Goal: Ask a question

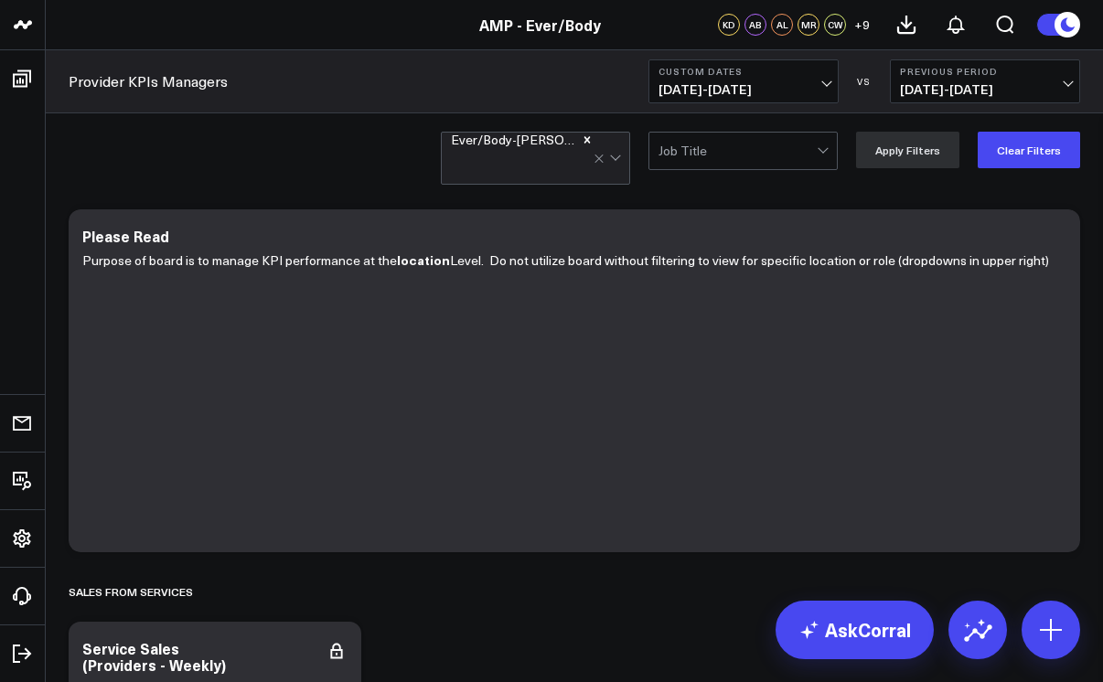
click at [823, 77] on button "Custom Dates [DATE] - [DATE]" at bounding box center [743, 81] width 190 height 44
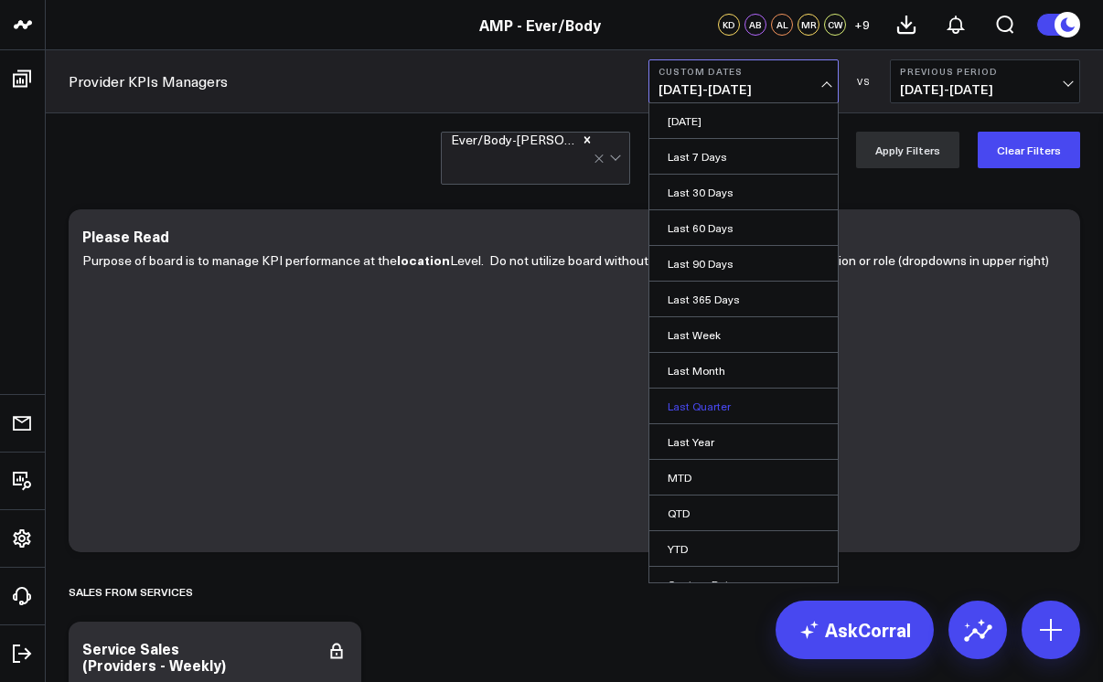
scroll to position [19, 0]
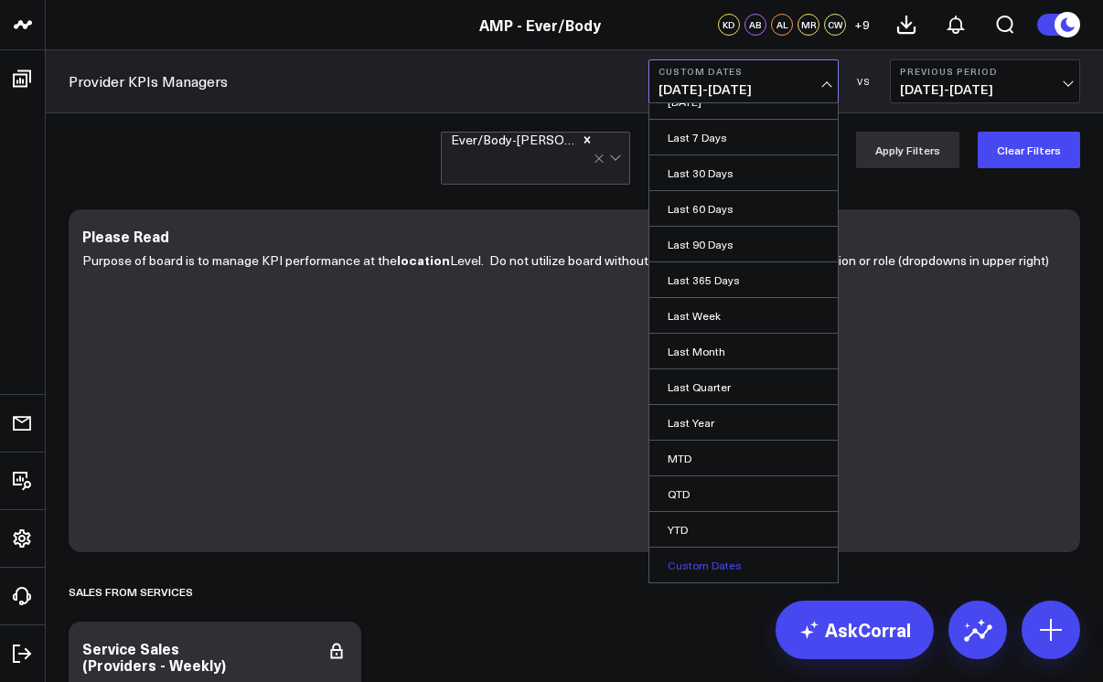
click at [689, 555] on link "Custom Dates" at bounding box center [743, 565] width 188 height 35
select select "8"
select select "2025"
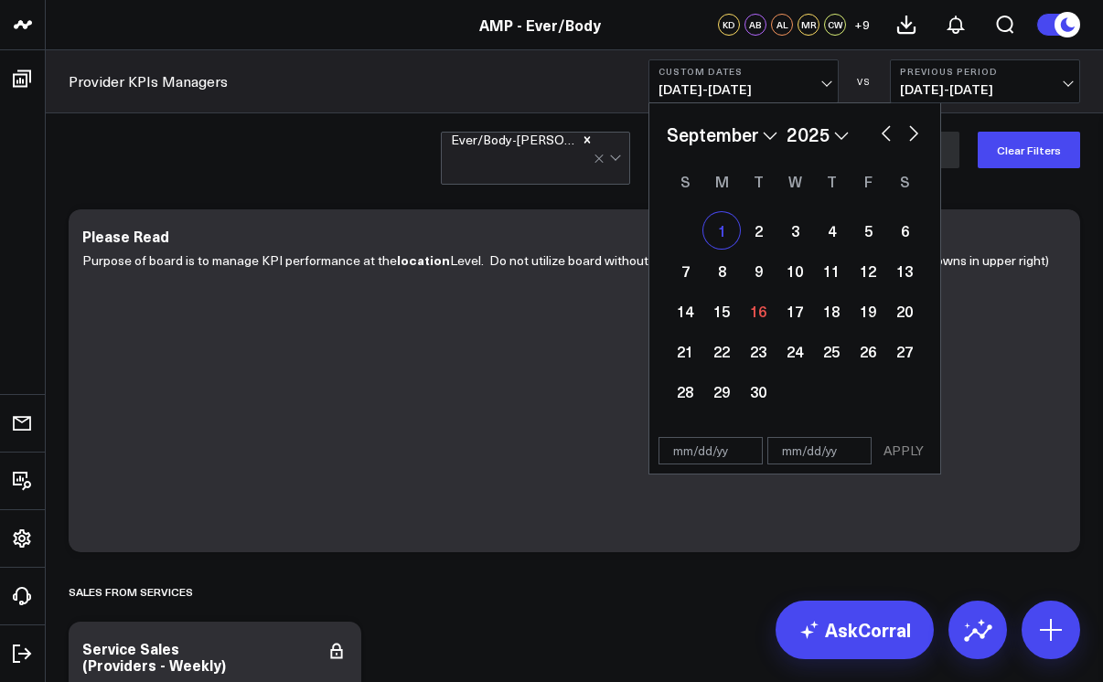
click at [718, 232] on div "1" at bounding box center [721, 230] width 37 height 37
type input "[DATE]"
select select "8"
select select "2025"
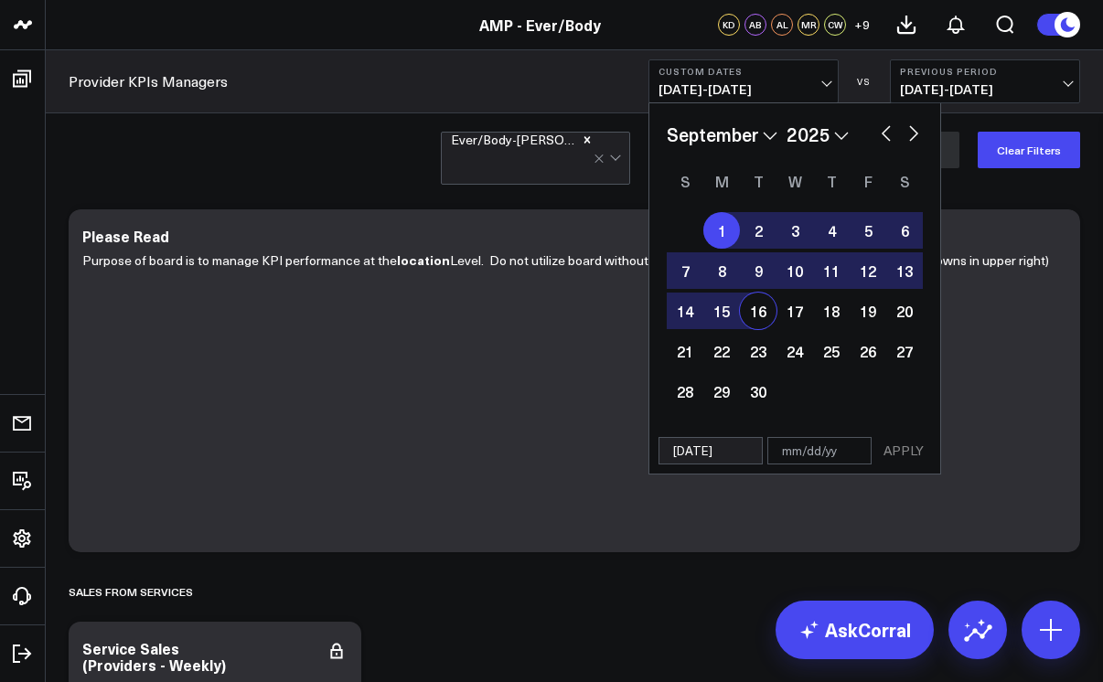
click at [757, 315] on div "16" at bounding box center [758, 311] width 37 height 37
type input "[DATE]"
select select "8"
select select "2025"
click at [897, 456] on button "APPLY" at bounding box center [903, 450] width 55 height 27
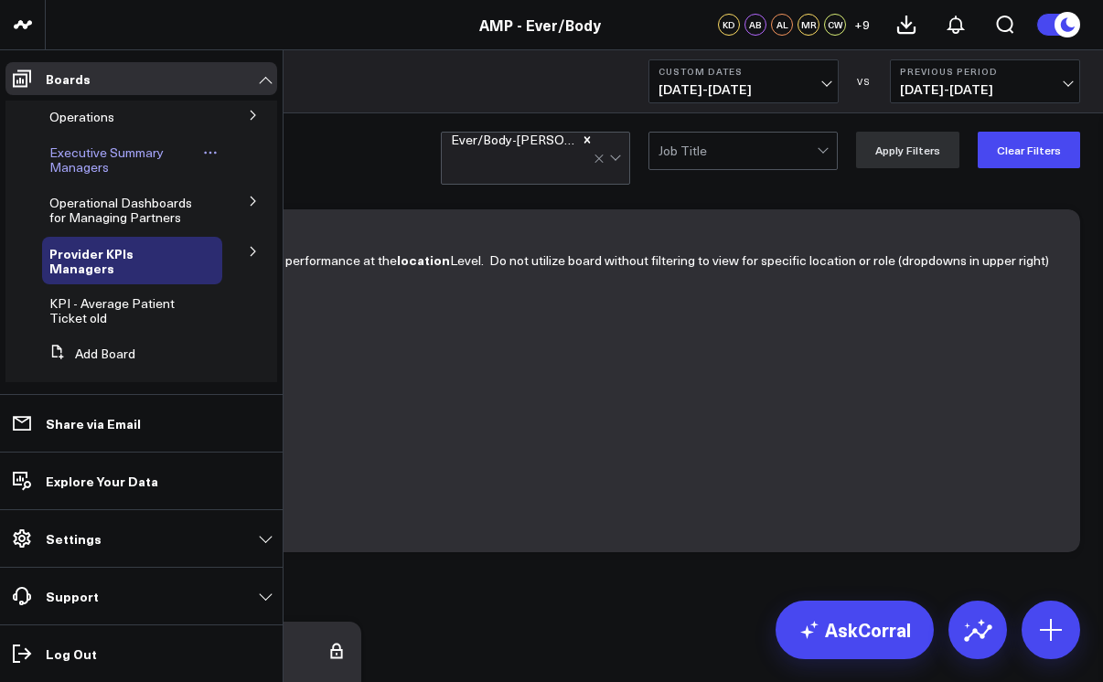
click at [70, 162] on span "Executive Summary Managers" at bounding box center [106, 160] width 114 height 32
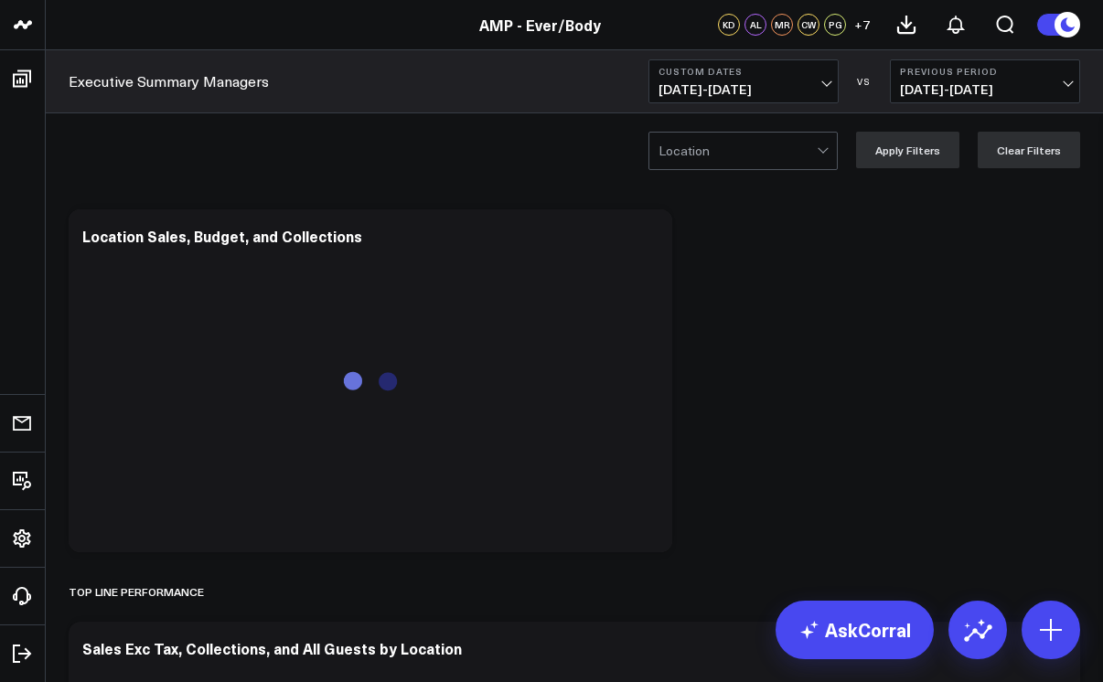
click at [816, 146] on div at bounding box center [738, 151] width 158 height 37
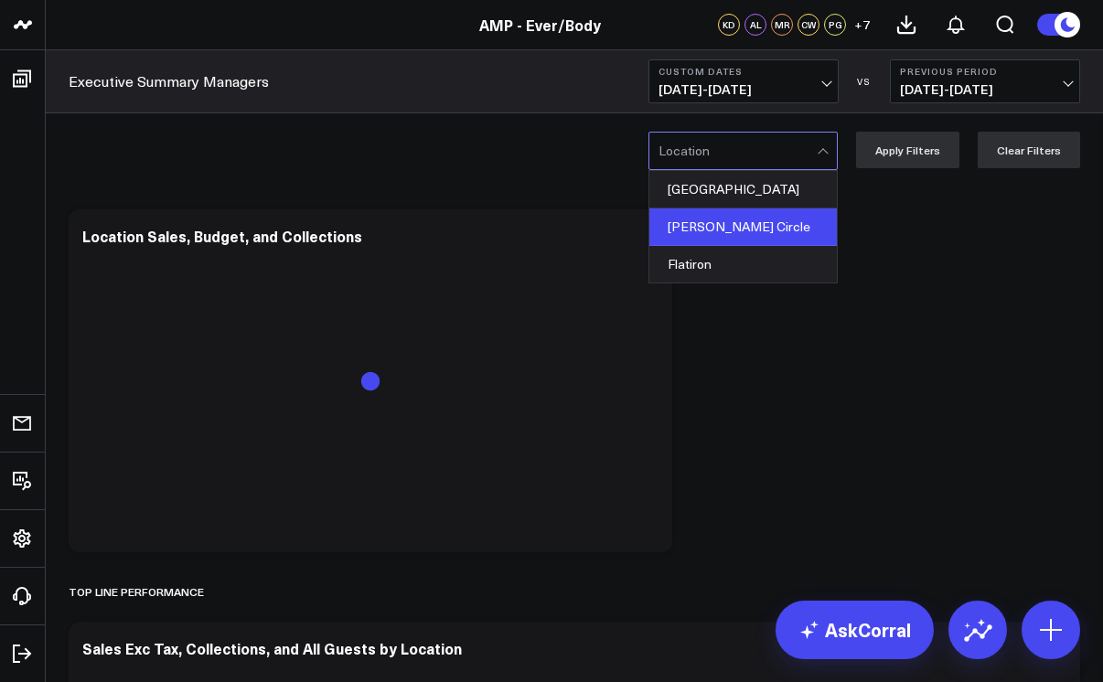
click at [795, 222] on div "[PERSON_NAME] Circle" at bounding box center [742, 227] width 187 height 37
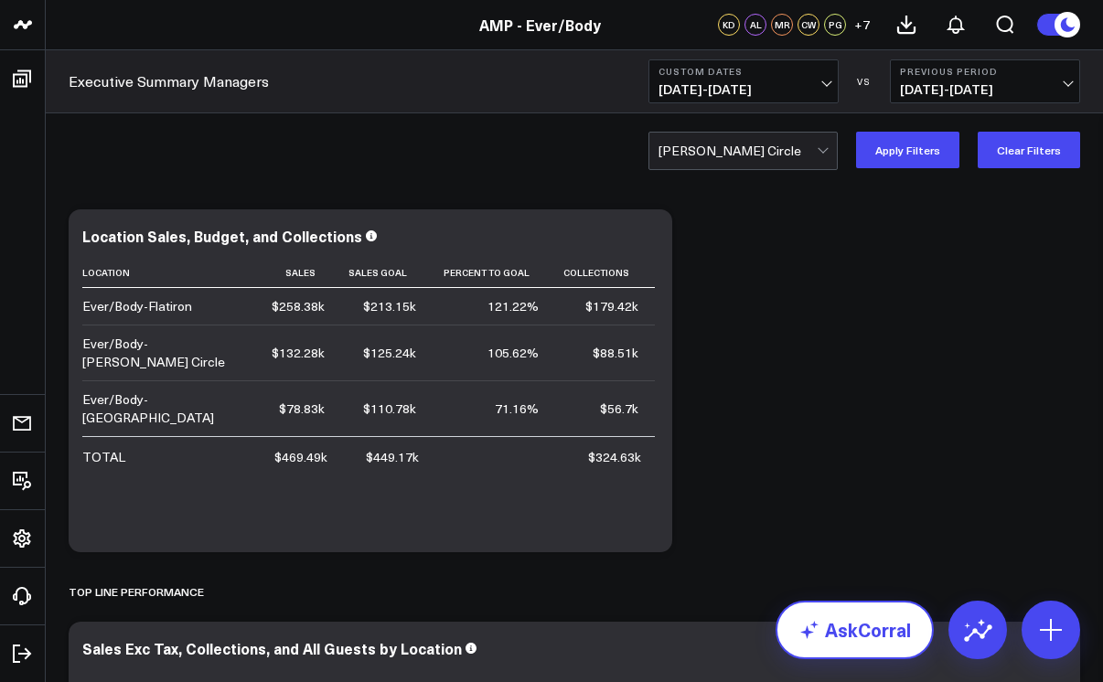
click at [866, 620] on link "AskCorral" at bounding box center [855, 630] width 158 height 59
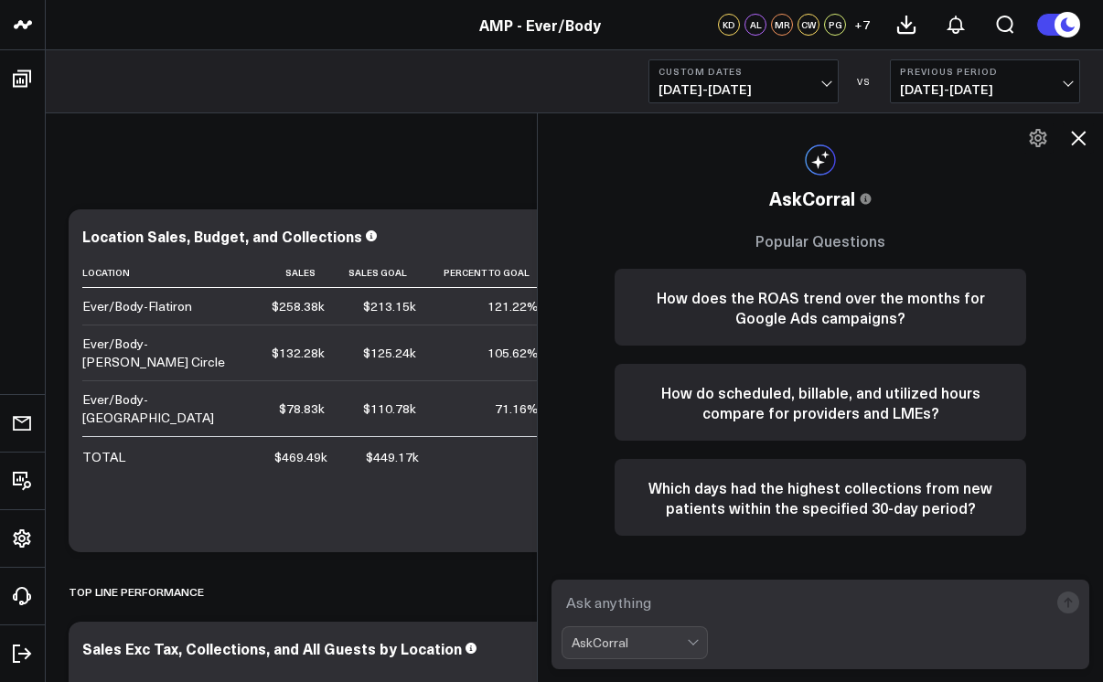
click at [634, 598] on textarea at bounding box center [805, 602] width 487 height 33
type textarea "t"
type textarea "retail sales for [PERSON_NAME] circle"
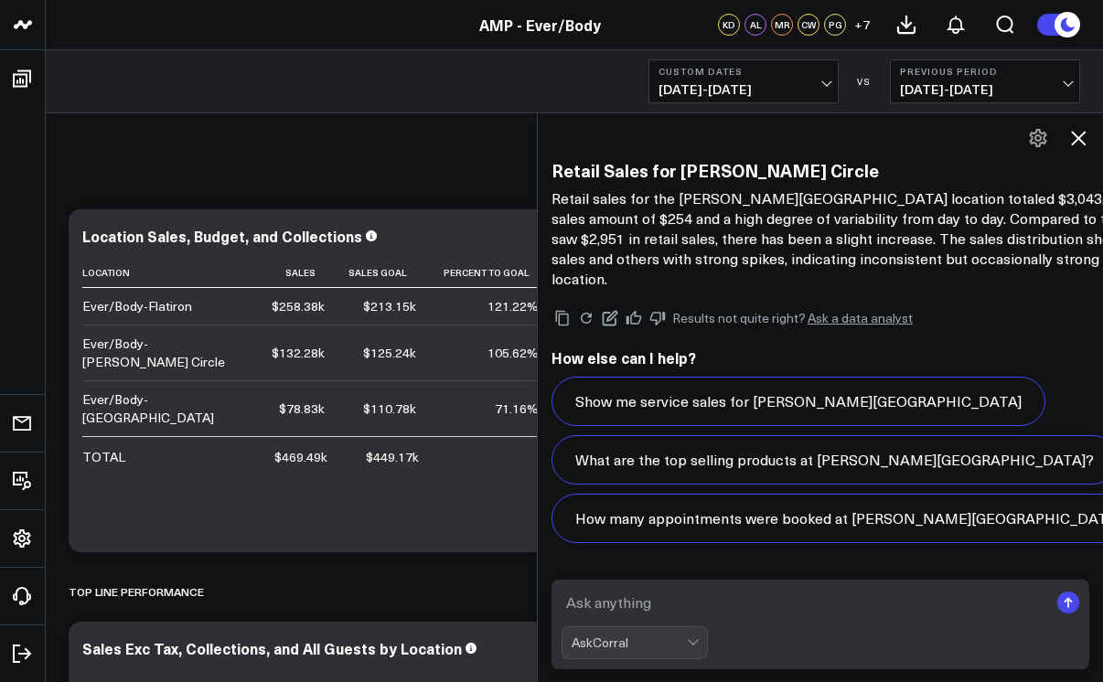
scroll to position [1530, 0]
type textarea "provider utilization for [PERSON_NAME] circle"
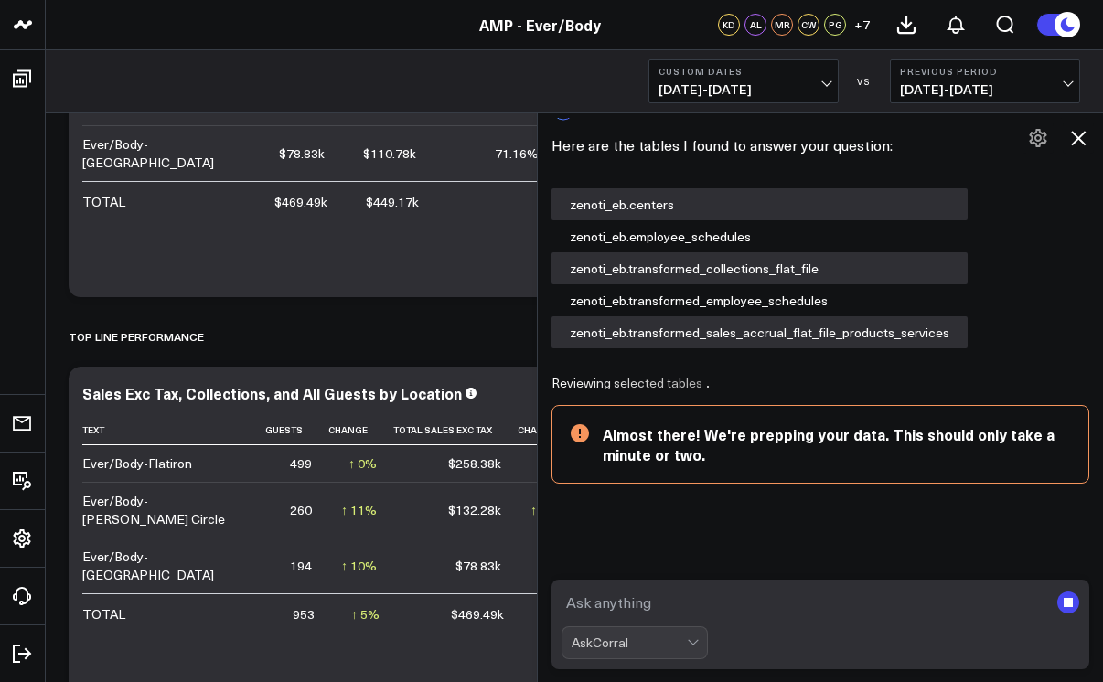
scroll to position [257, 0]
click at [642, 605] on textarea at bounding box center [805, 602] width 487 height 33
click at [640, 604] on textarea at bounding box center [805, 602] width 487 height 33
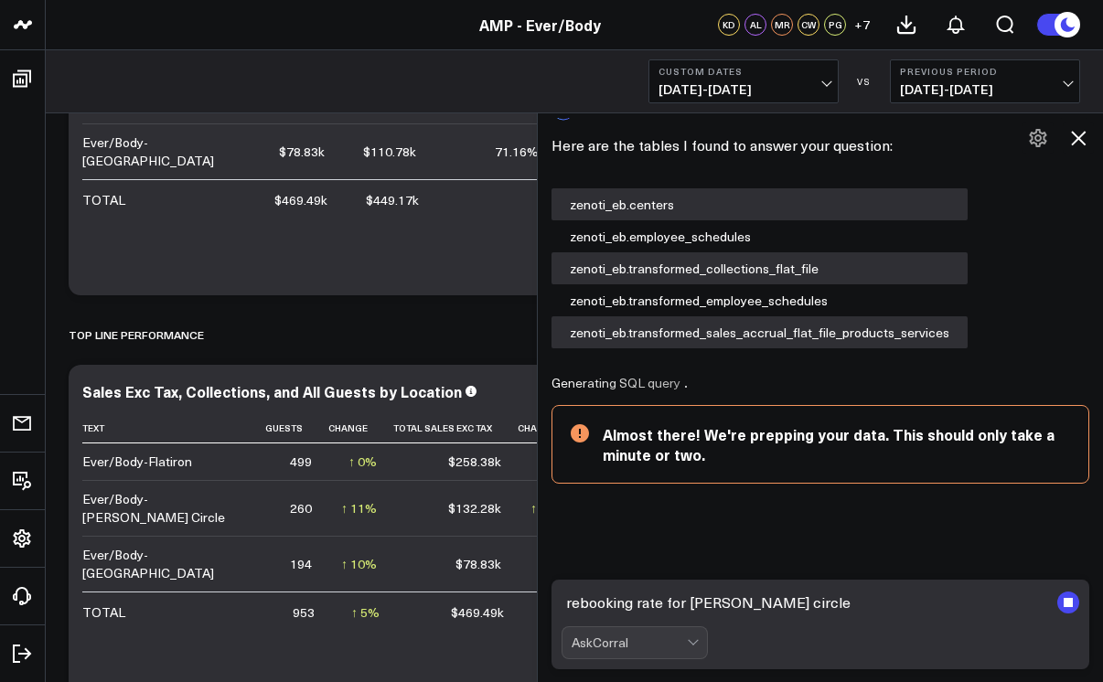
type textarea "rebooking rate for [PERSON_NAME] circle"
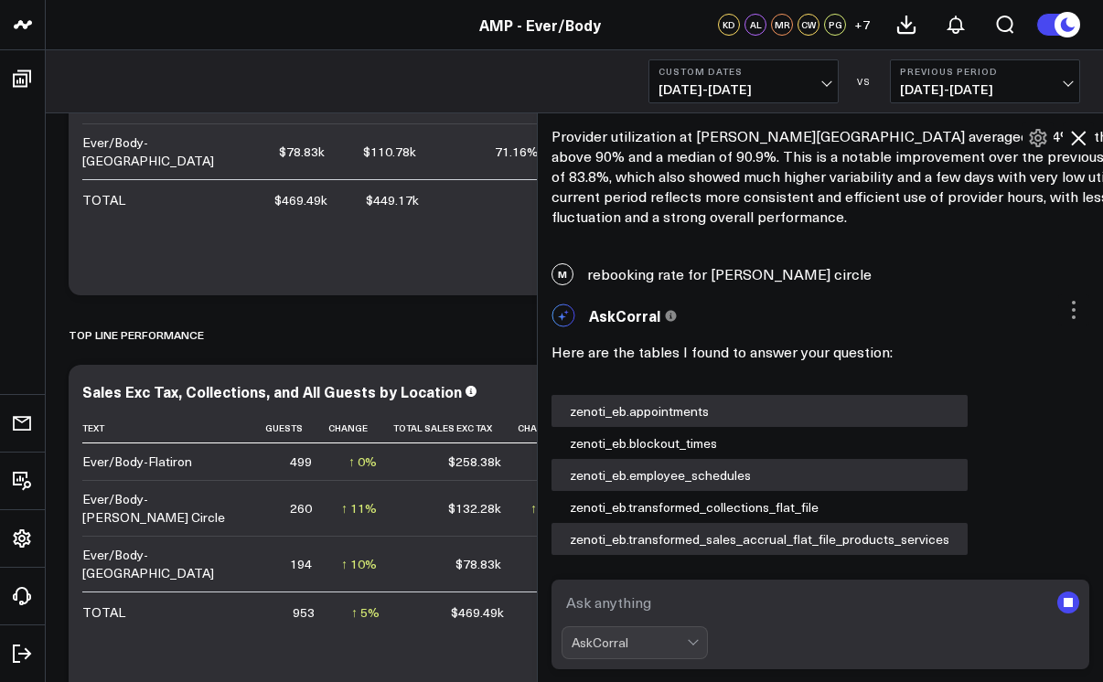
scroll to position [3528, 0]
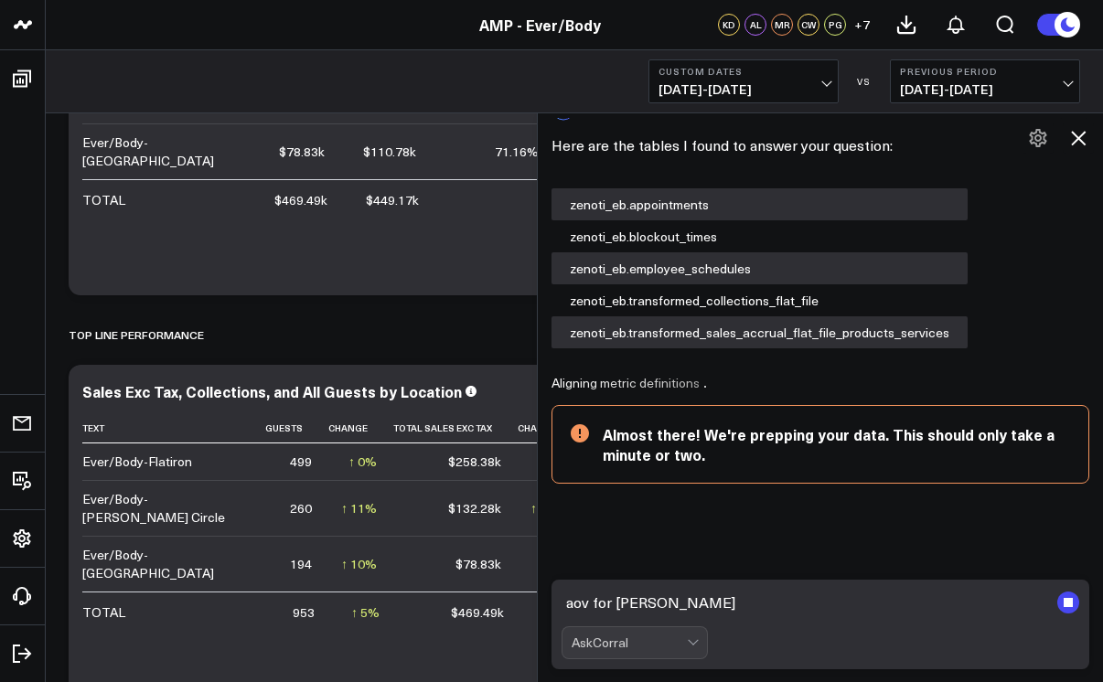
type textarea "aov for [PERSON_NAME] e"
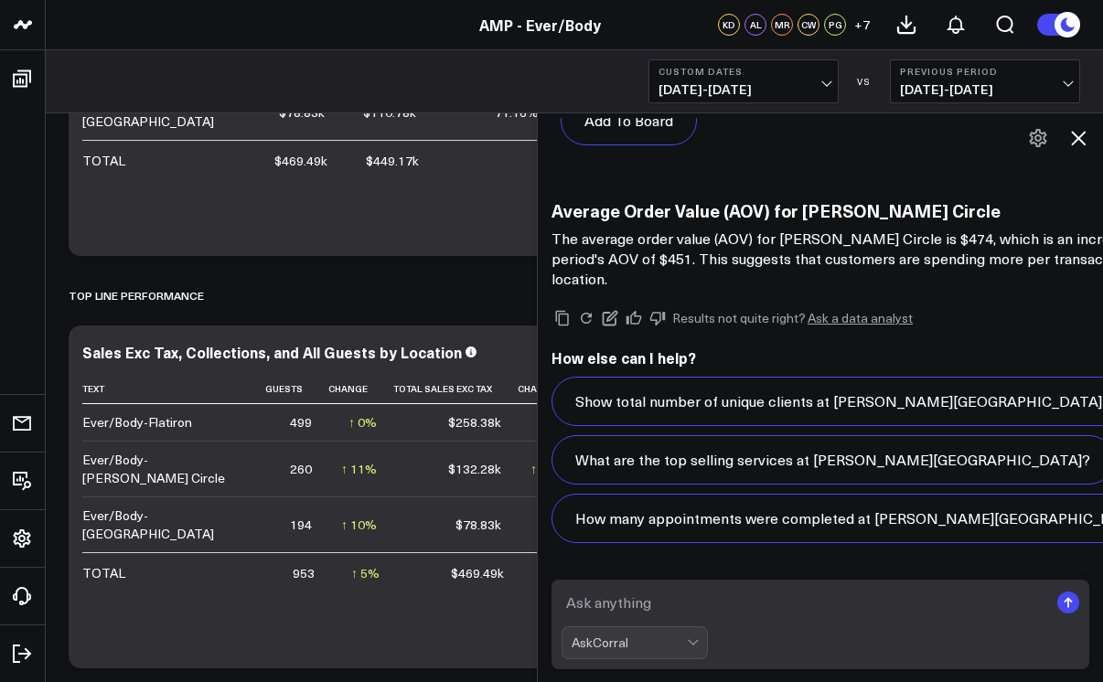
scroll to position [7511, 0]
